Goal: Information Seeking & Learning: Find specific fact

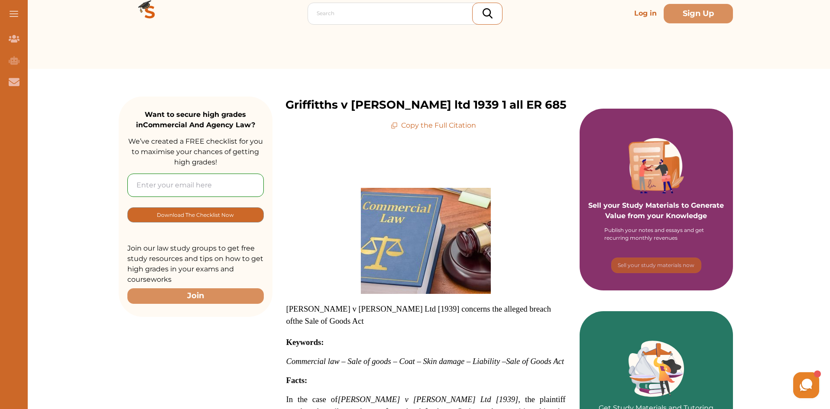
scroll to position [43, 0]
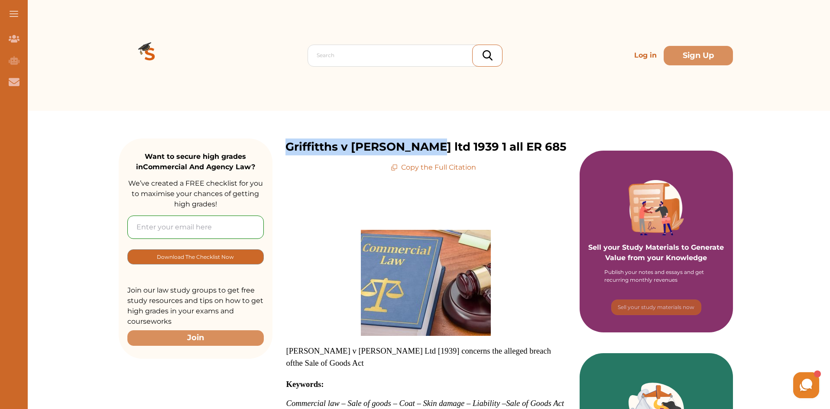
drag, startPoint x: 276, startPoint y: 152, endPoint x: 473, endPoint y: 153, distance: 197.5
click at [473, 153] on p "Griffitths v [PERSON_NAME] ltd 1939 1 all ER 685" at bounding box center [425, 147] width 281 height 17
copy p "Griffitths v Peter Conway"
